Goal: Use online tool/utility: Use online tool/utility

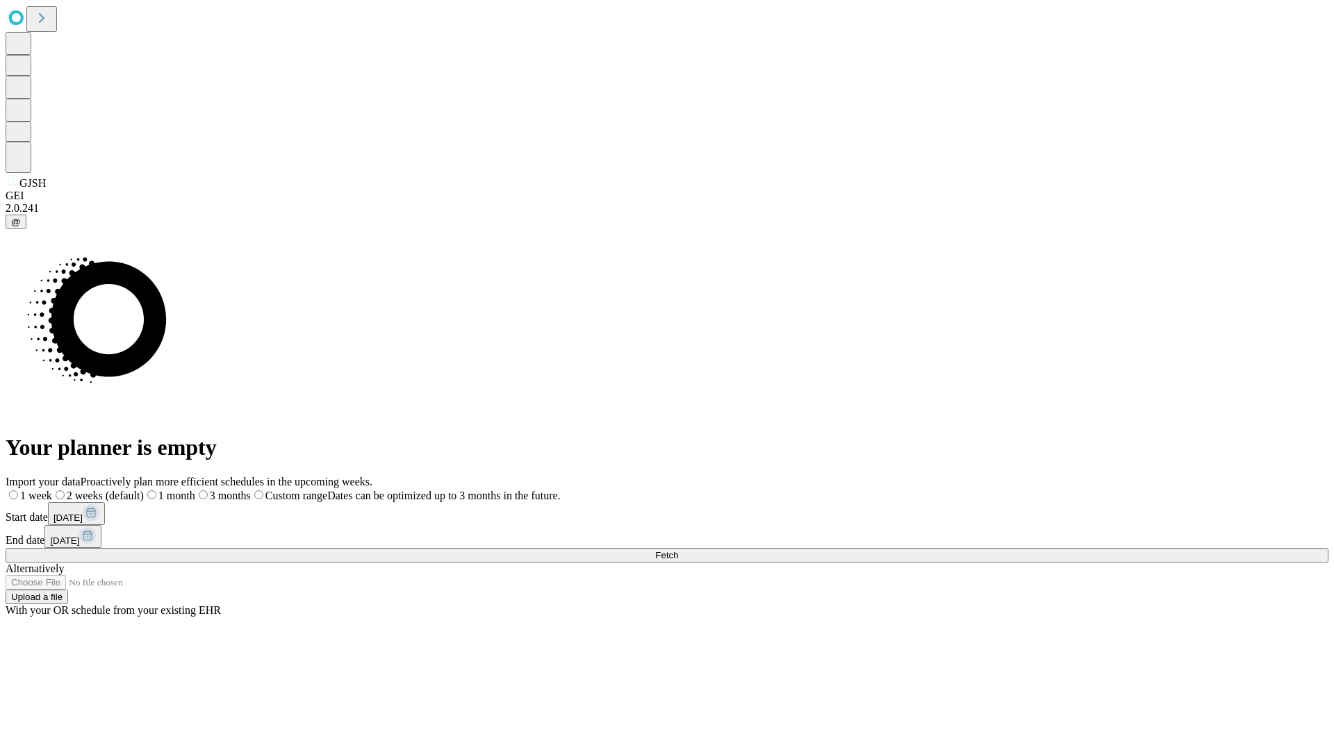
click at [678, 550] on span "Fetch" at bounding box center [666, 555] width 23 height 10
